Goal: Task Accomplishment & Management: Manage account settings

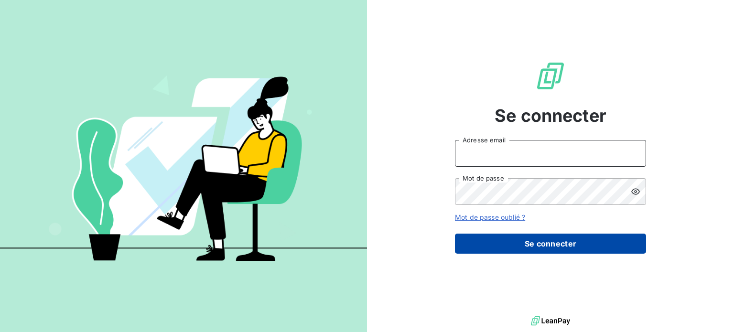
type input "[PERSON_NAME][EMAIL_ADDRESS][DOMAIN_NAME]"
click at [564, 238] on button "Se connecter" at bounding box center [550, 244] width 191 height 20
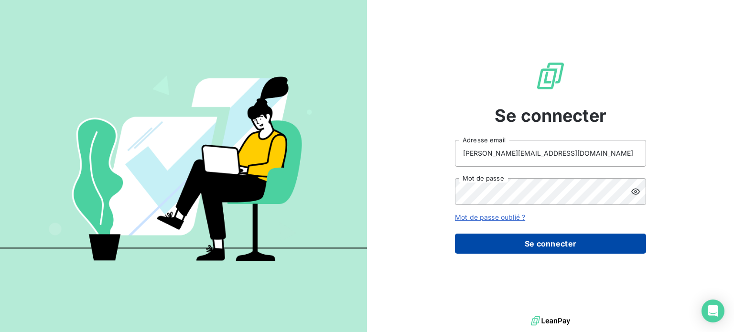
click at [565, 244] on button "Se connecter" at bounding box center [550, 244] width 191 height 20
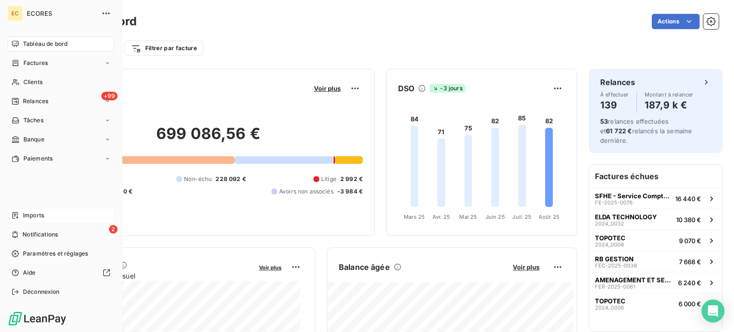
click at [36, 214] on span "Imports" at bounding box center [33, 215] width 21 height 9
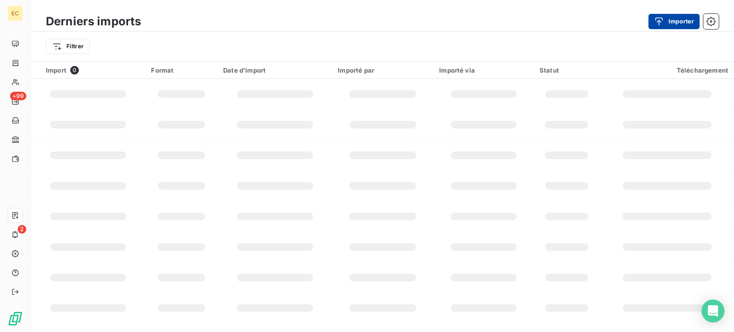
click at [669, 24] on button "Importer" at bounding box center [674, 21] width 51 height 15
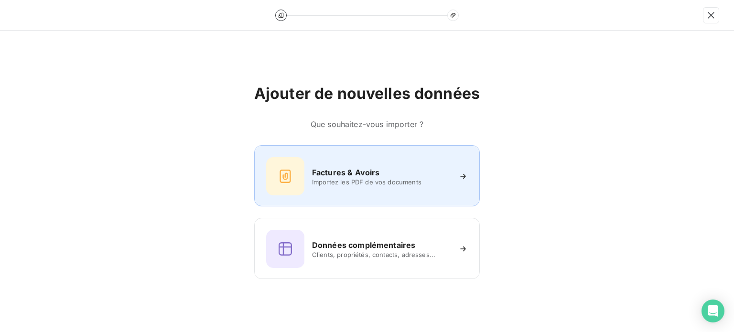
click at [343, 163] on div "Factures & Avoirs Importez les PDF de vos documents" at bounding box center [367, 176] width 202 height 38
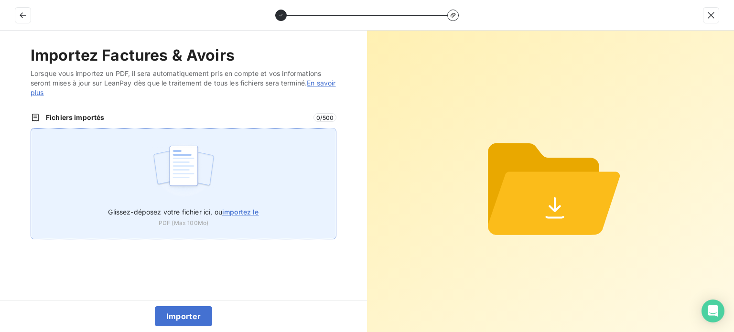
click at [239, 210] on span "importez le" at bounding box center [240, 212] width 37 height 8
click at [31, 129] on input "Glissez-déposez votre fichier ici, ou importez le" at bounding box center [31, 128] width 0 height 0
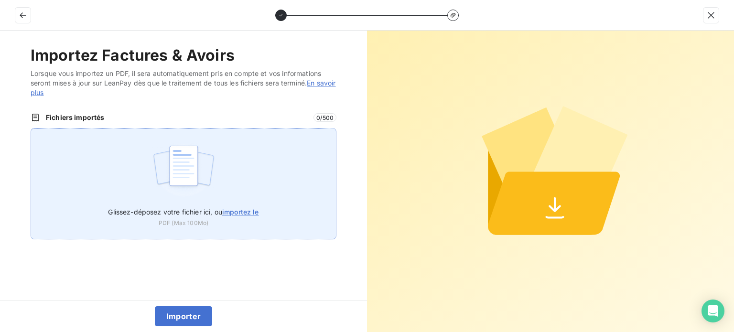
type input "C:\fakepath\FEP0329.pdf"
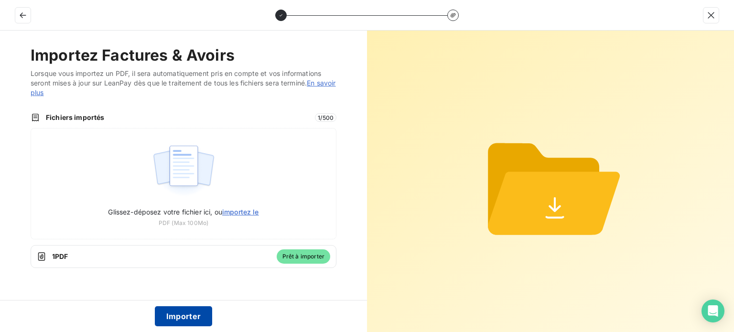
click at [191, 316] on button "Importer" at bounding box center [184, 316] width 58 height 20
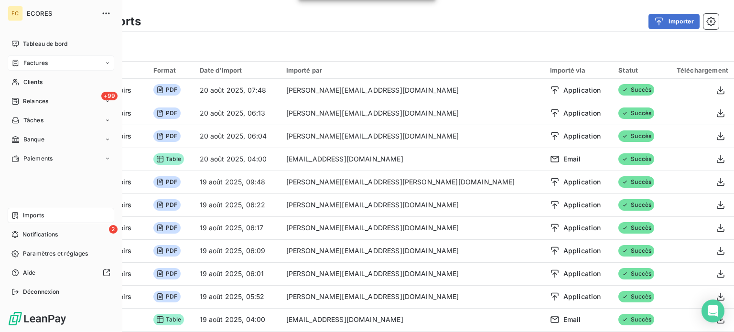
click at [33, 63] on span "Factures" at bounding box center [35, 63] width 24 height 9
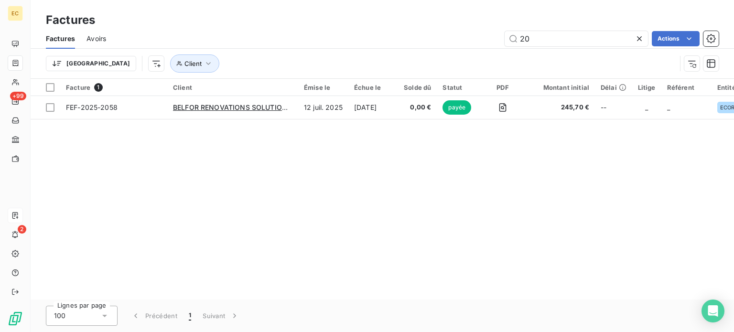
type input "2"
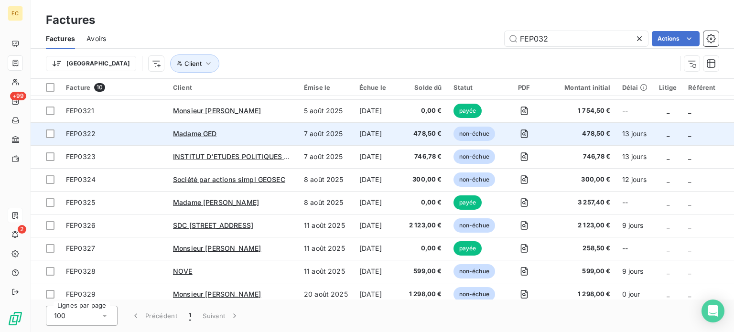
scroll to position [30, 0]
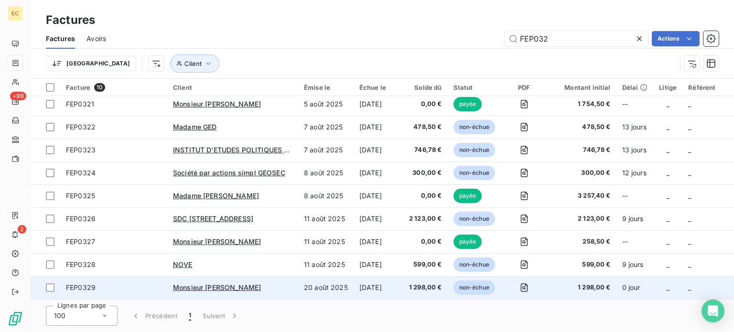
type input "FEP032"
click at [121, 283] on span "FEP0329" at bounding box center [114, 288] width 96 height 10
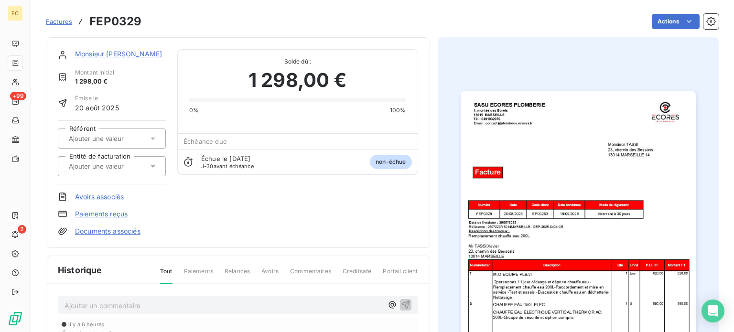
click at [113, 231] on link "Documents associés" at bounding box center [107, 232] width 65 height 10
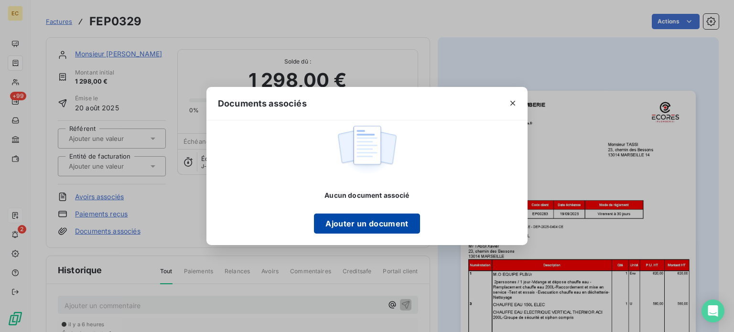
click at [347, 222] on button "Ajouter un document" at bounding box center [367, 224] width 106 height 20
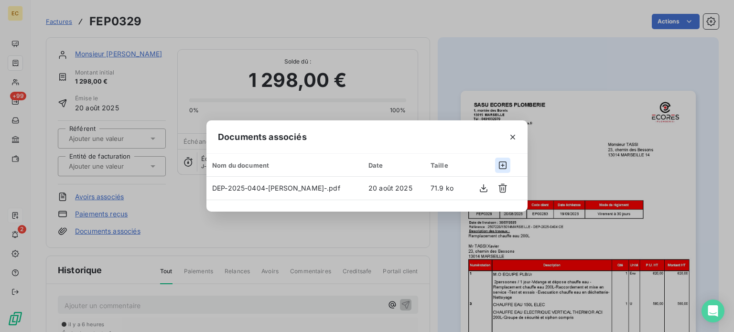
click at [505, 167] on icon "button" at bounding box center [503, 166] width 10 height 10
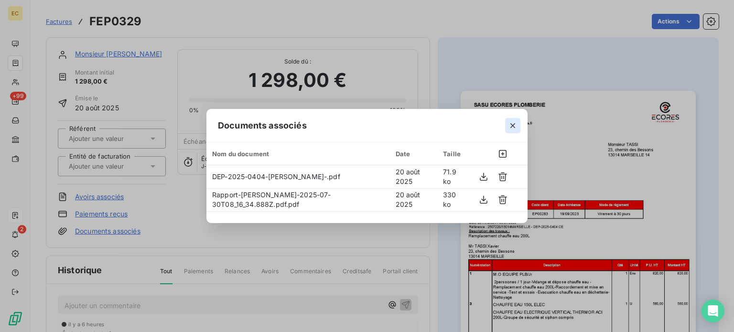
click at [514, 123] on icon "button" at bounding box center [513, 126] width 10 height 10
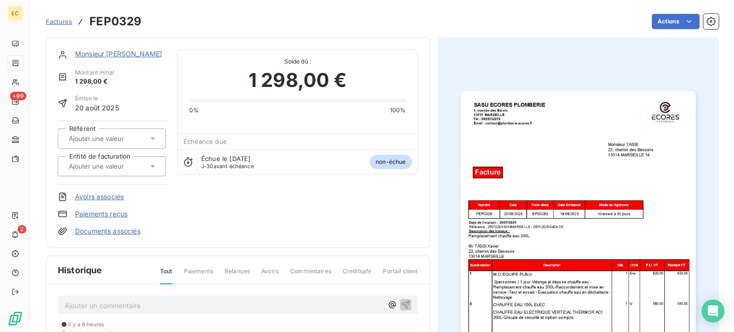
click at [93, 212] on link "Paiements reçus" at bounding box center [101, 214] width 53 height 10
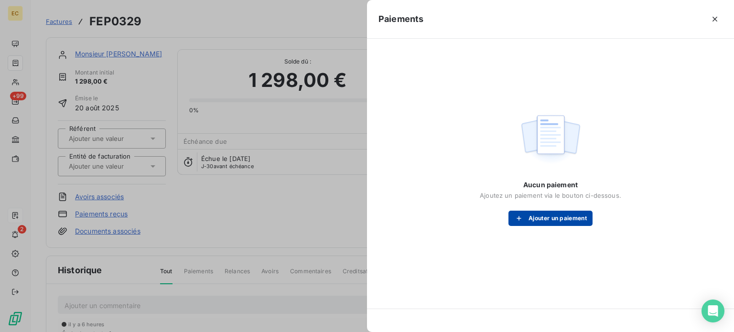
click at [547, 218] on button "Ajouter un paiement" at bounding box center [551, 218] width 84 height 15
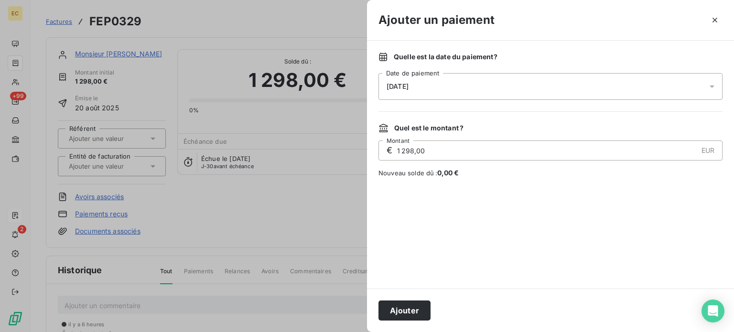
click at [453, 84] on div "[DATE]" at bounding box center [551, 86] width 344 height 27
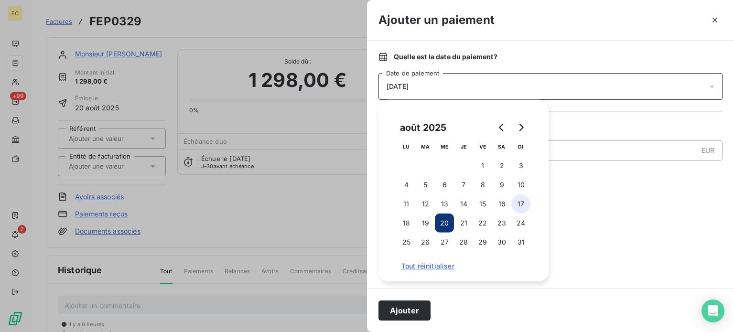
click at [522, 205] on button "17" at bounding box center [520, 204] width 19 height 19
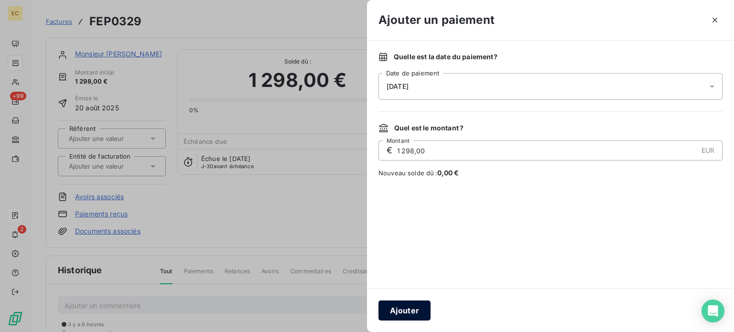
click at [408, 312] on button "Ajouter" at bounding box center [405, 311] width 52 height 20
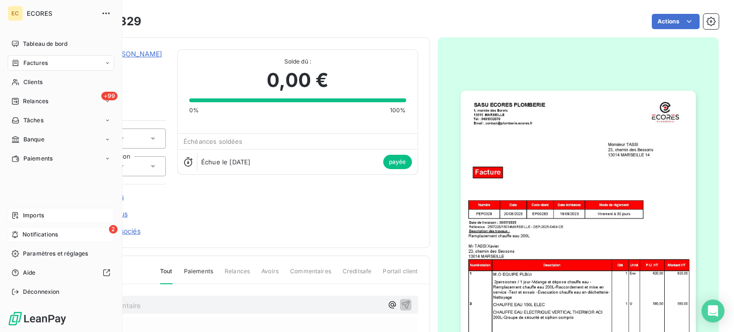
click at [17, 236] on icon at bounding box center [14, 235] width 7 height 8
click at [27, 102] on span "Relances" at bounding box center [35, 101] width 25 height 9
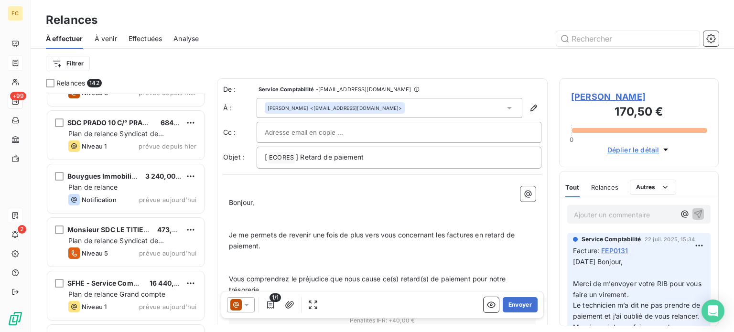
scroll to position [6835, 0]
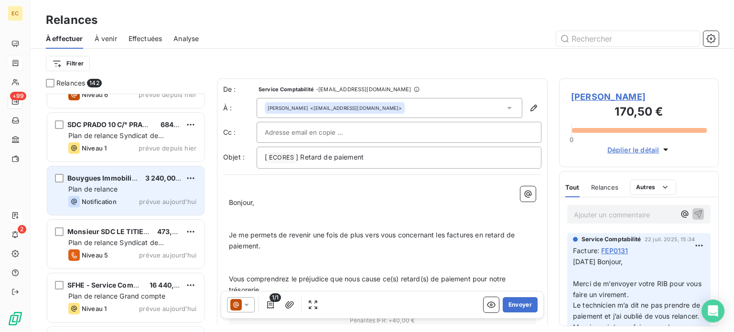
click at [128, 187] on div "Plan de relance" at bounding box center [132, 189] width 128 height 10
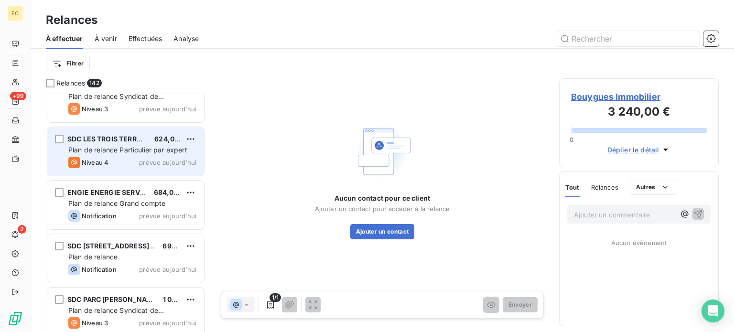
scroll to position [7265, 0]
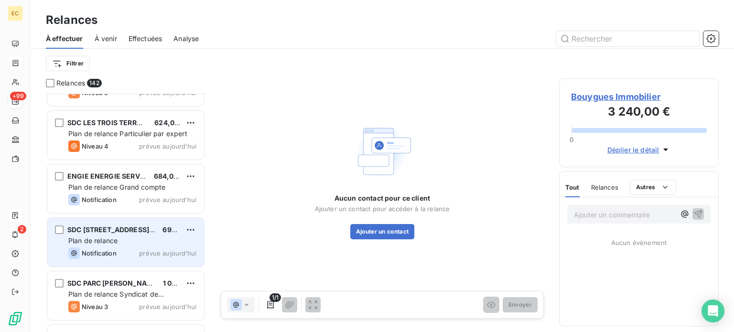
click at [131, 238] on div "Plan de relance" at bounding box center [132, 241] width 128 height 10
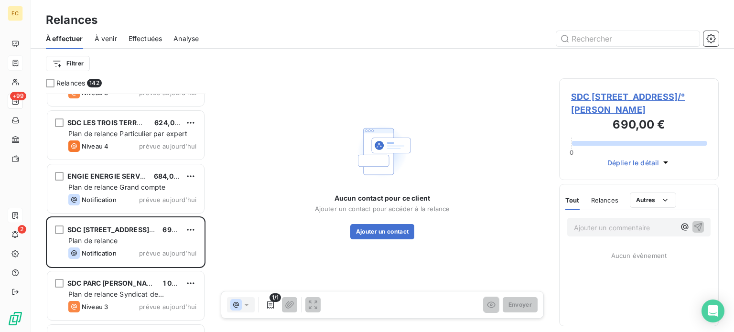
click at [589, 108] on span "SDC [STREET_ADDRESS]/° [PERSON_NAME]" at bounding box center [639, 103] width 136 height 26
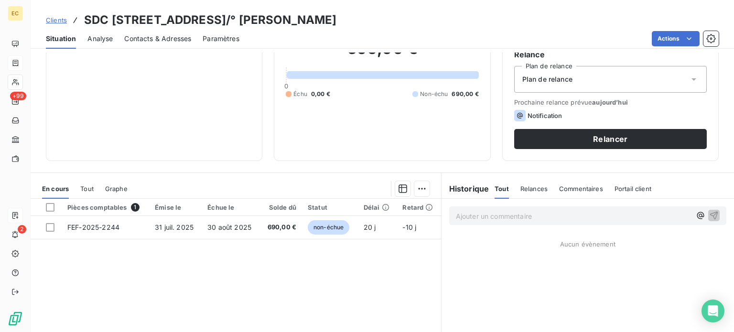
scroll to position [96, 0]
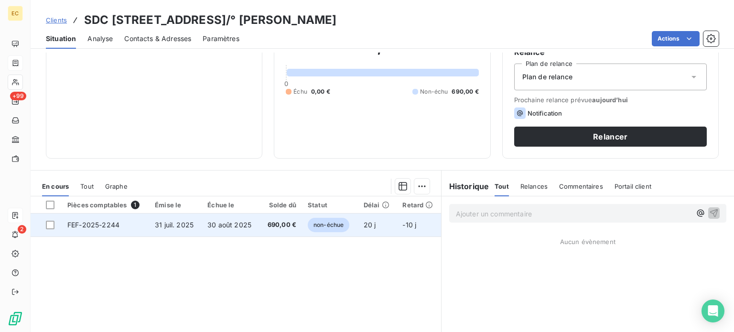
click at [177, 228] on span "31 juil. 2025" at bounding box center [174, 225] width 39 height 8
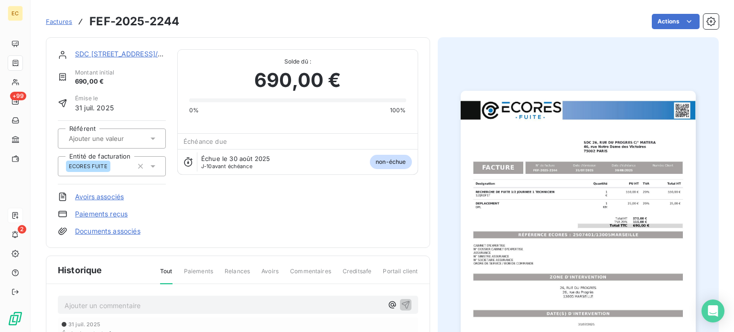
click at [602, 219] on img "button" at bounding box center [578, 257] width 235 height 332
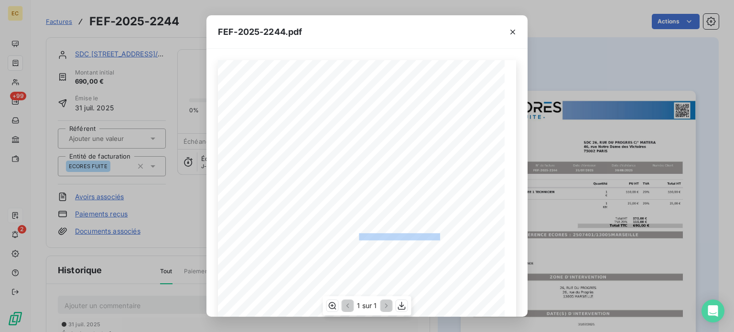
click at [355, 239] on div "Designation Quantité PU HT TVA Total HT RECHERCHE DE FUITE 1/2 JOURNEE 1 TECHNI…" at bounding box center [367, 263] width 298 height 406
copy span ": 2507401/13005MARSEILLE"
click at [512, 32] on icon "button" at bounding box center [512, 32] width 5 height 5
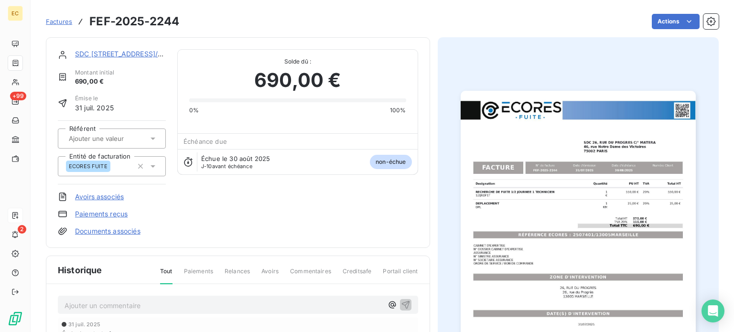
click at [122, 52] on link "SDC [STREET_ADDRESS]/° [PERSON_NAME]" at bounding box center [146, 54] width 143 height 8
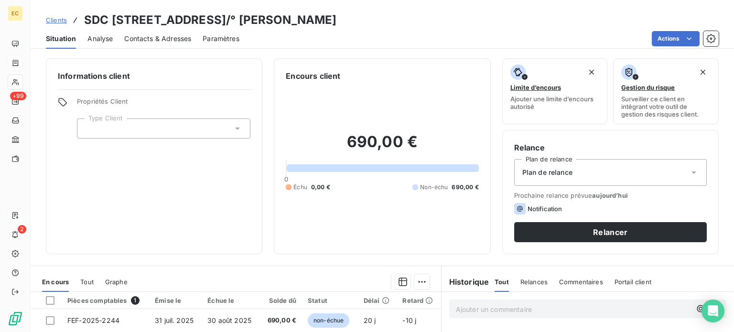
click at [160, 37] on span "Contacts & Adresses" at bounding box center [157, 39] width 67 height 10
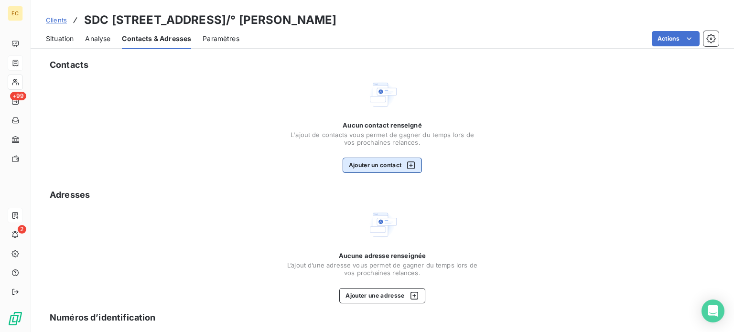
click at [361, 170] on button "Ajouter un contact" at bounding box center [383, 165] width 80 height 15
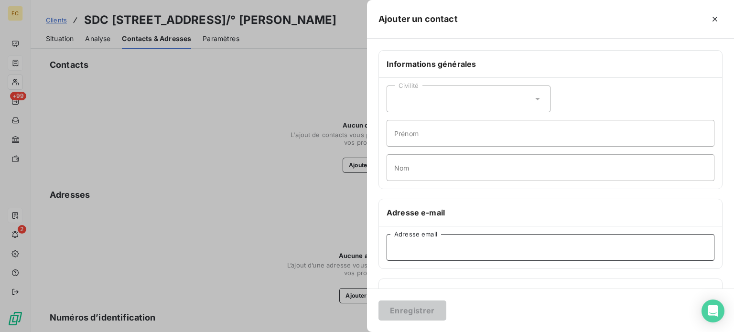
paste input "[EMAIL_ADDRESS][PERSON_NAME][DOMAIN_NAME]"
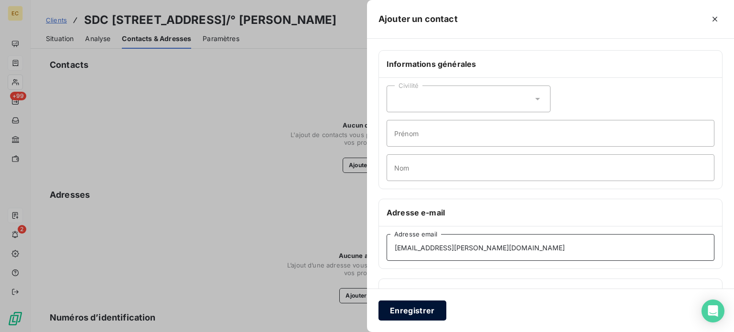
type input "[EMAIL_ADDRESS][PERSON_NAME][DOMAIN_NAME]"
click at [434, 307] on button "Enregistrer" at bounding box center [413, 311] width 68 height 20
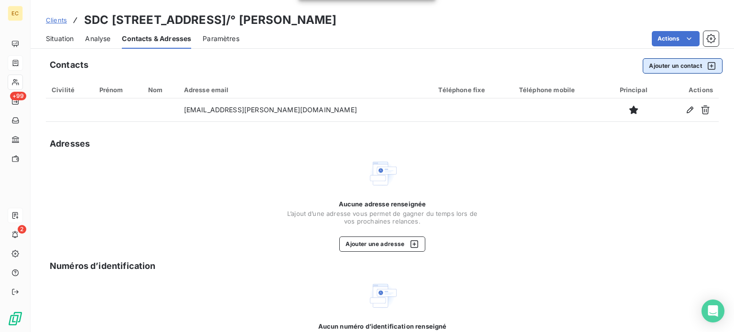
click at [663, 67] on button "Ajouter un contact" at bounding box center [683, 65] width 80 height 15
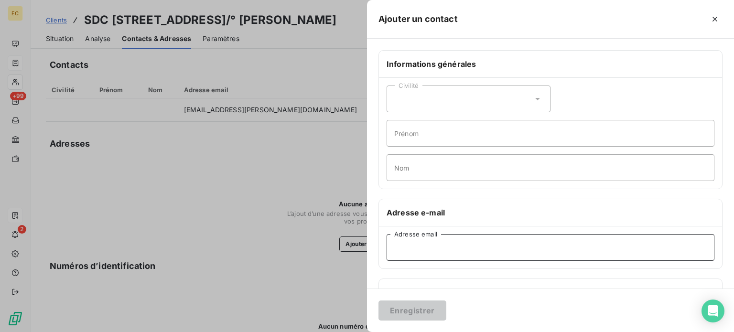
click at [401, 247] on input "Adresse email" at bounding box center [551, 247] width 328 height 27
paste input "[EMAIL_ADDRESS][PERSON_NAME][DOMAIN_NAME]"
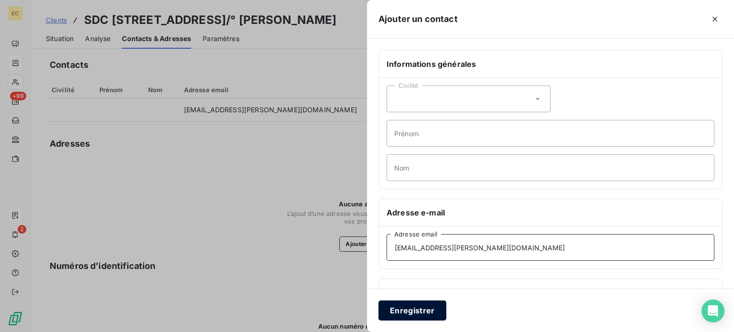
type input "[EMAIL_ADDRESS][PERSON_NAME][DOMAIN_NAME]"
click at [432, 308] on button "Enregistrer" at bounding box center [413, 311] width 68 height 20
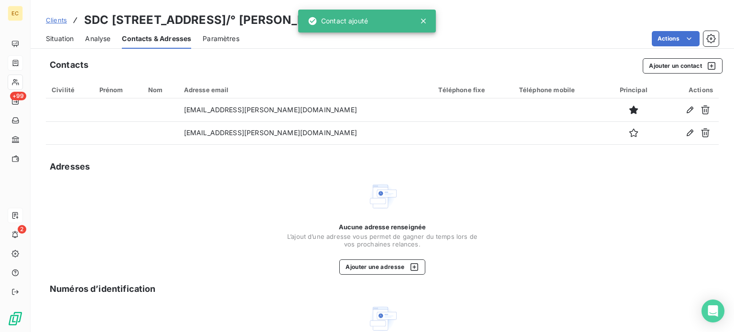
click at [54, 40] on span "Situation" at bounding box center [60, 39] width 28 height 10
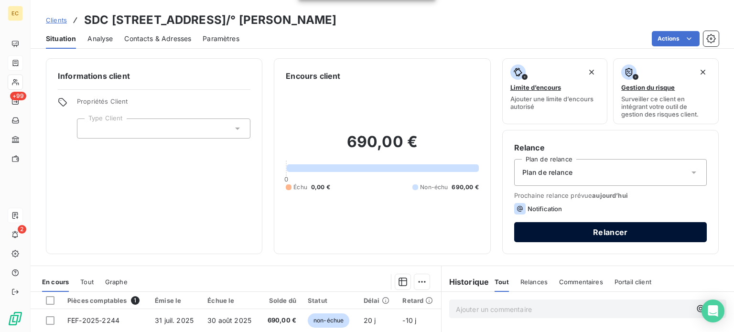
click at [563, 233] on button "Relancer" at bounding box center [610, 232] width 193 height 20
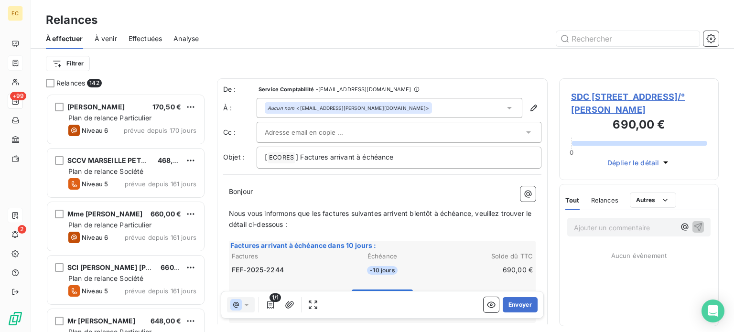
scroll to position [231, 152]
click at [526, 131] on icon at bounding box center [528, 132] width 5 height 2
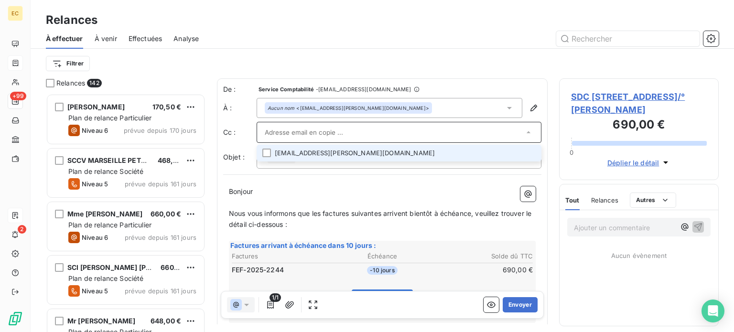
click at [321, 154] on li "[EMAIL_ADDRESS][PERSON_NAME][DOMAIN_NAME]" at bounding box center [399, 153] width 285 height 17
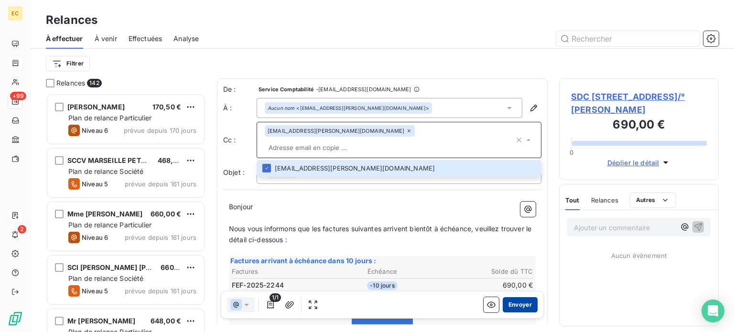
click at [510, 305] on button "Envoyer" at bounding box center [520, 304] width 35 height 15
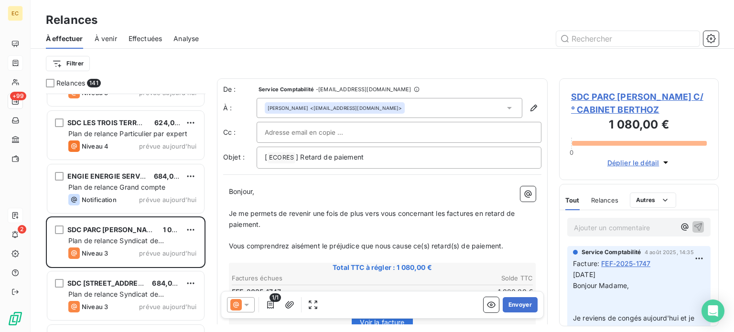
scroll to position [7309, 0]
